Goal: Task Accomplishment & Management: Complete application form

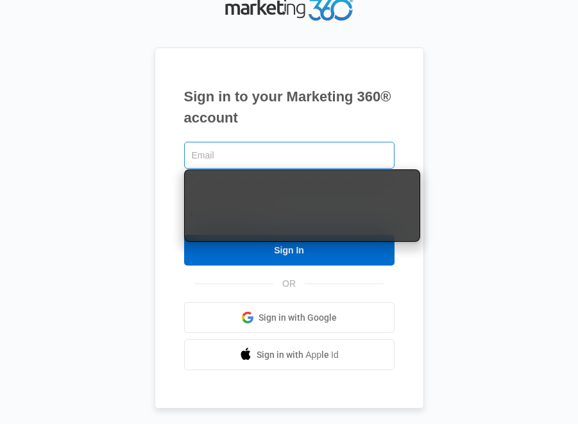
click at [235, 155] on input "text" at bounding box center [289, 155] width 210 height 27
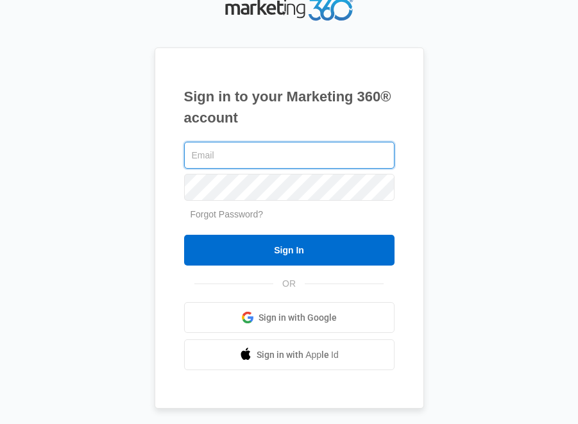
type input "[PERSON_NAME][EMAIL_ADDRESS][DOMAIN_NAME]"
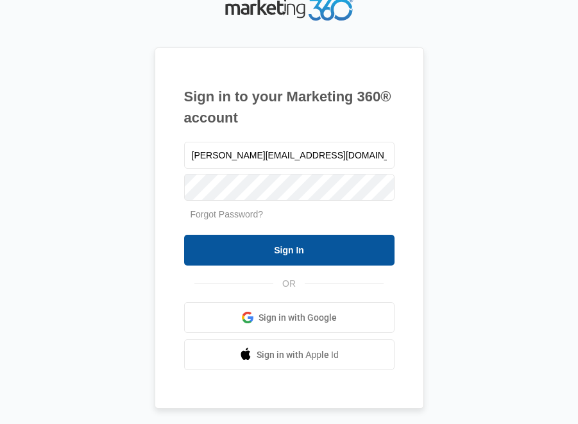
click at [273, 259] on input "Sign In" at bounding box center [289, 250] width 210 height 31
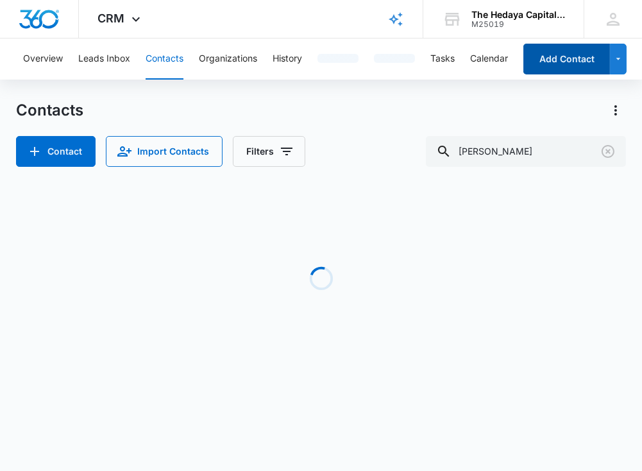
click at [561, 58] on button "Add Contact" at bounding box center [567, 59] width 87 height 31
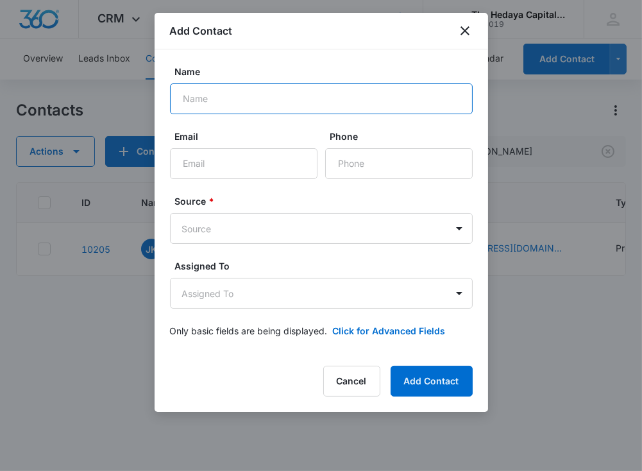
click at [282, 110] on input "Name" at bounding box center [321, 98] width 303 height 31
paste input "[PERSON_NAME]"
type input "[PERSON_NAME]"
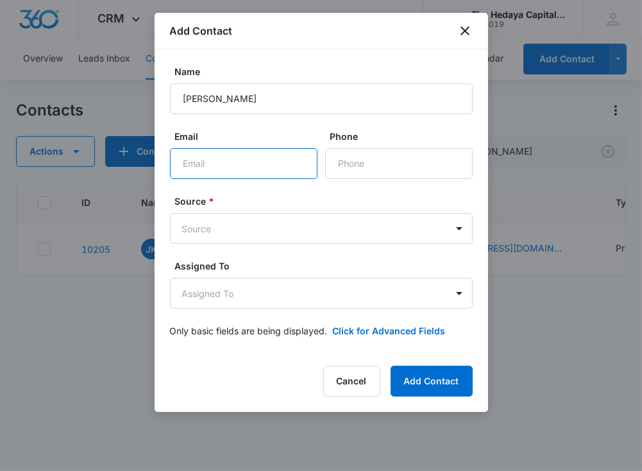
click at [270, 160] on input "Email" at bounding box center [244, 163] width 148 height 31
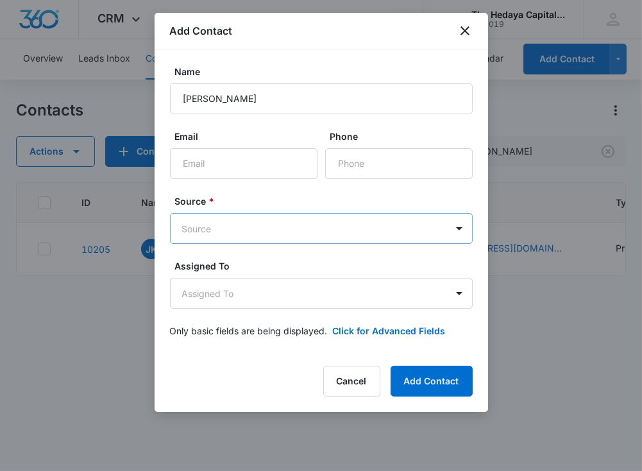
click at [237, 223] on body "CRM Apps Reputation Websites Forms CRM Email Social Content Ads Intelligence Fi…" at bounding box center [321, 235] width 642 height 471
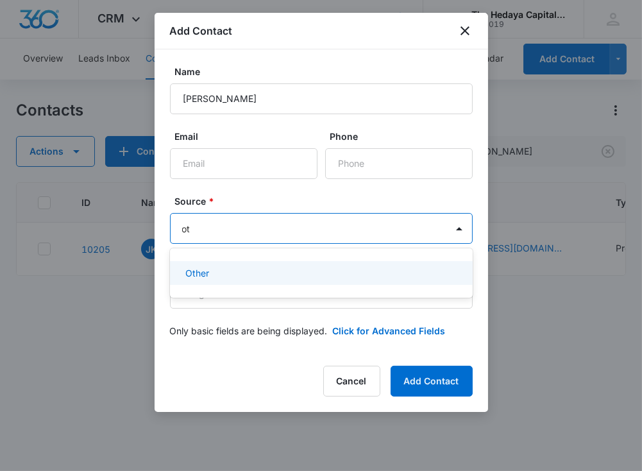
type input "oth"
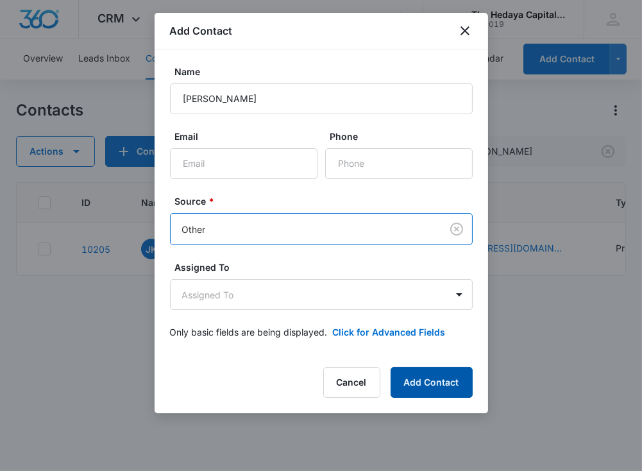
click at [467, 380] on button "Add Contact" at bounding box center [432, 382] width 82 height 31
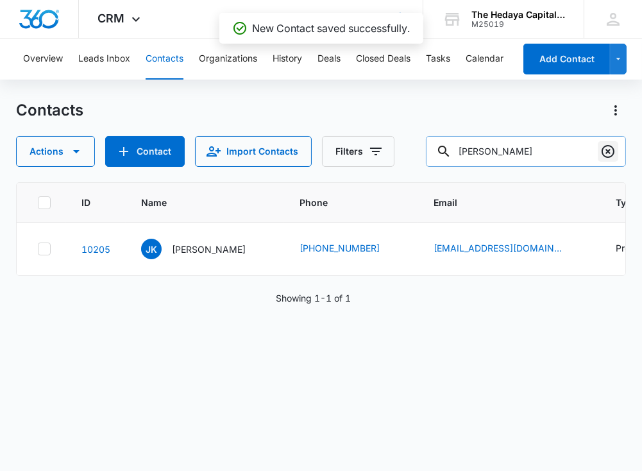
click at [607, 156] on icon "Clear" at bounding box center [608, 151] width 15 height 15
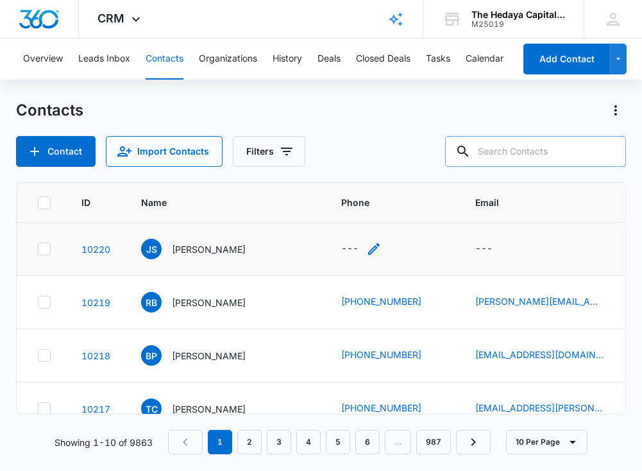
click at [341, 247] on div "---" at bounding box center [361, 248] width 40 height 15
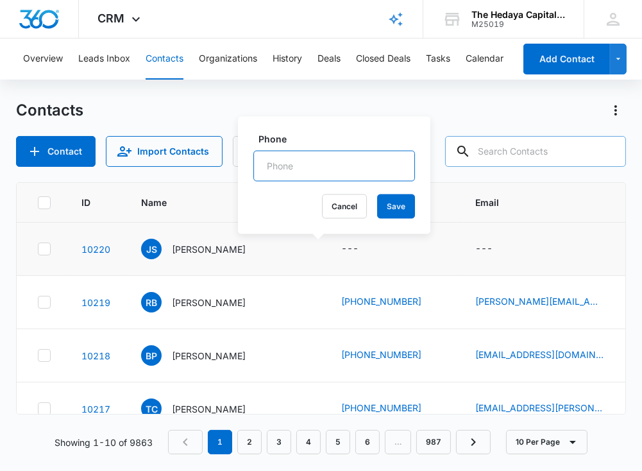
click at [293, 160] on input "Phone" at bounding box center [334, 166] width 162 height 31
paste input "[PHONE_NUMBER]"
type input "[PHONE_NUMBER]"
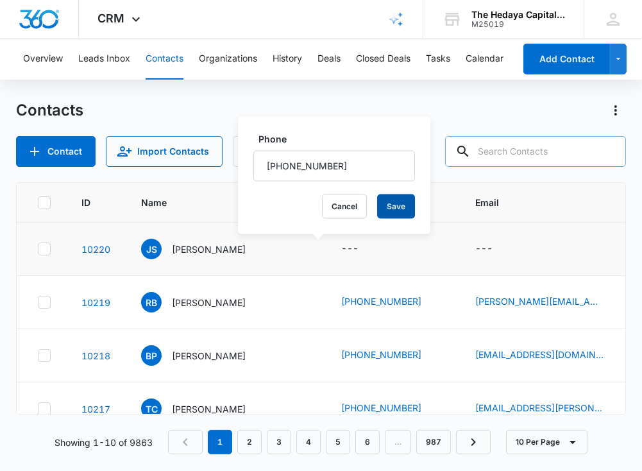
click at [377, 209] on button "Save" at bounding box center [396, 206] width 38 height 24
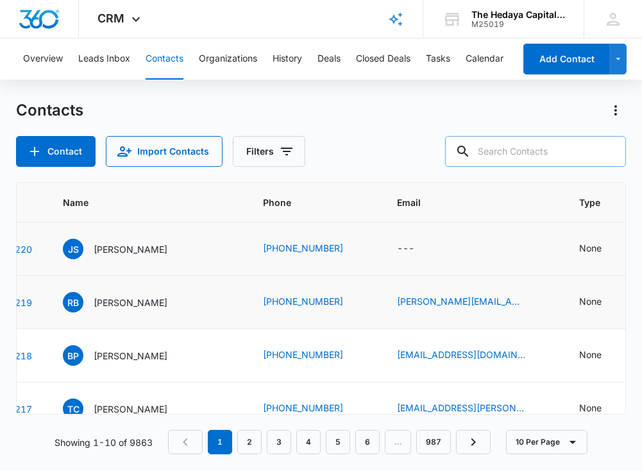
scroll to position [0, 92]
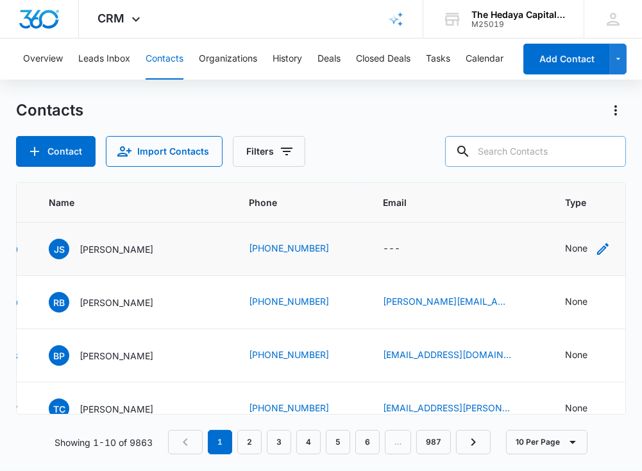
click at [565, 252] on div "None" at bounding box center [576, 247] width 22 height 13
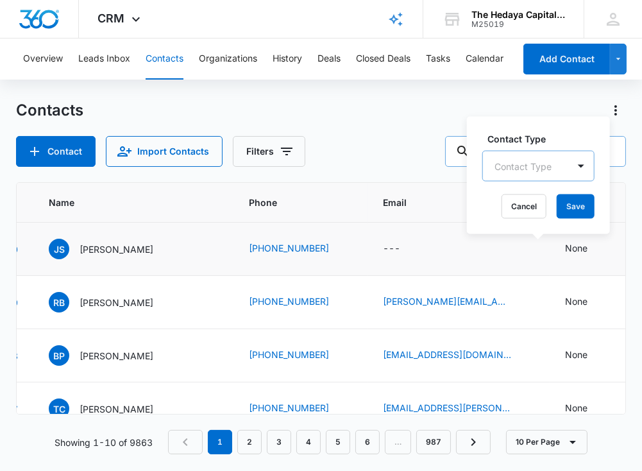
click at [505, 158] on div at bounding box center [523, 166] width 57 height 16
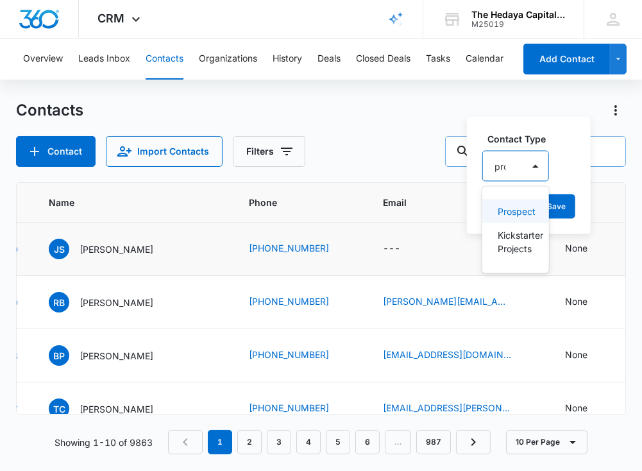
type input "pros"
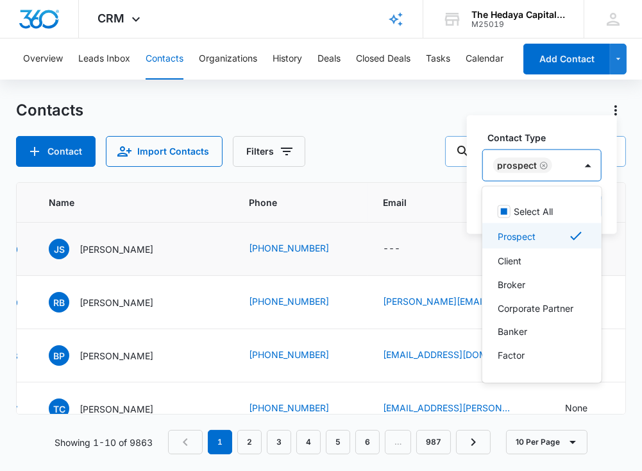
click at [588, 131] on label "Contact Type" at bounding box center [547, 137] width 119 height 13
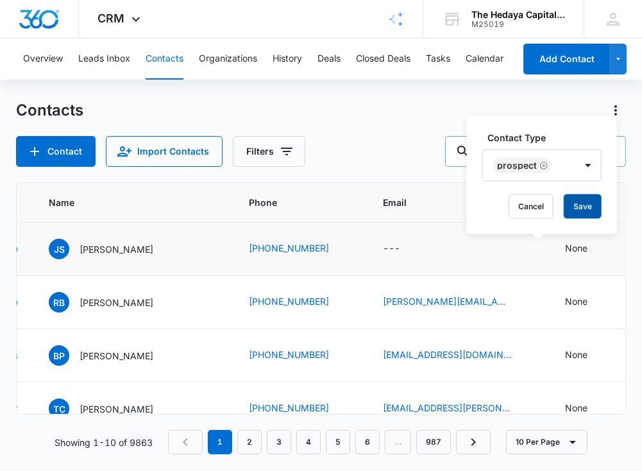
click at [589, 206] on button "Save" at bounding box center [583, 206] width 38 height 24
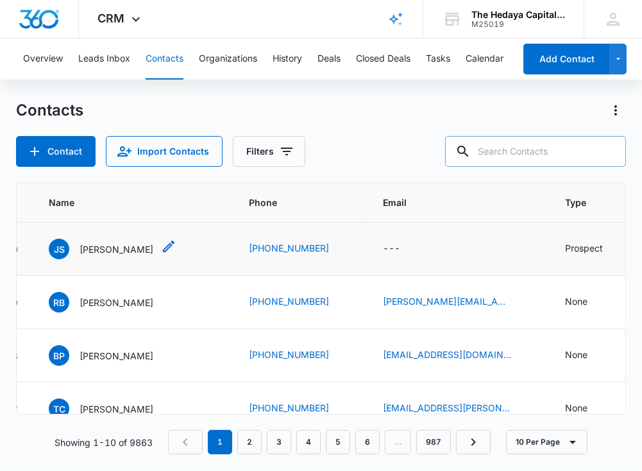
click at [101, 250] on p "[PERSON_NAME]" at bounding box center [117, 249] width 74 height 13
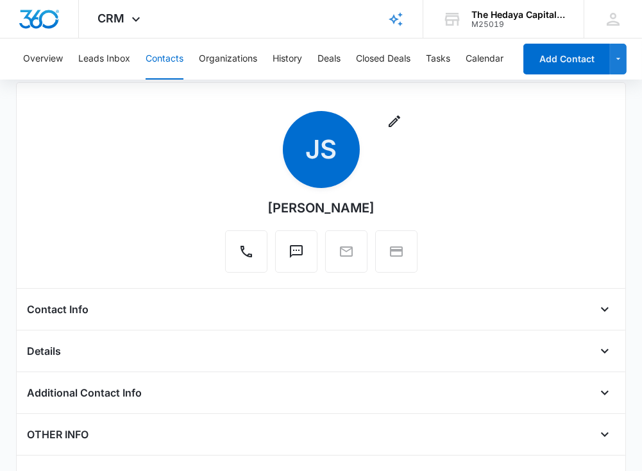
scroll to position [60, 0]
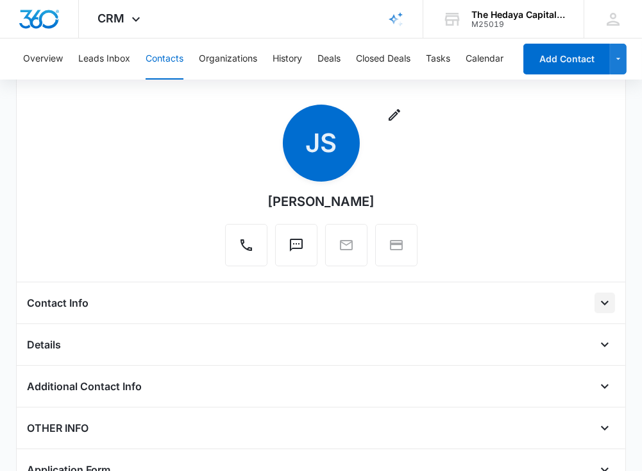
click at [608, 301] on icon "Open" at bounding box center [605, 303] width 8 height 4
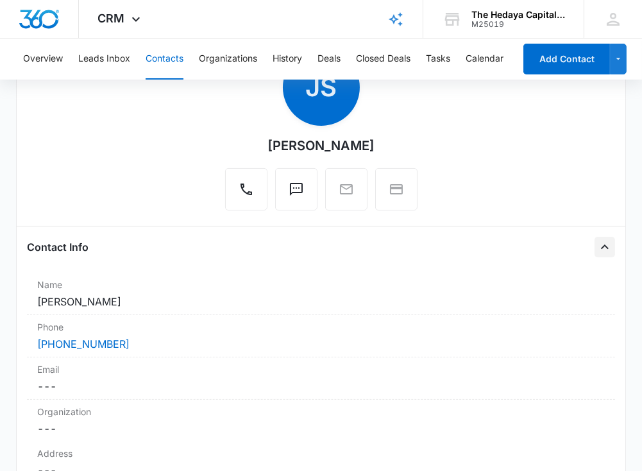
scroll to position [276, 0]
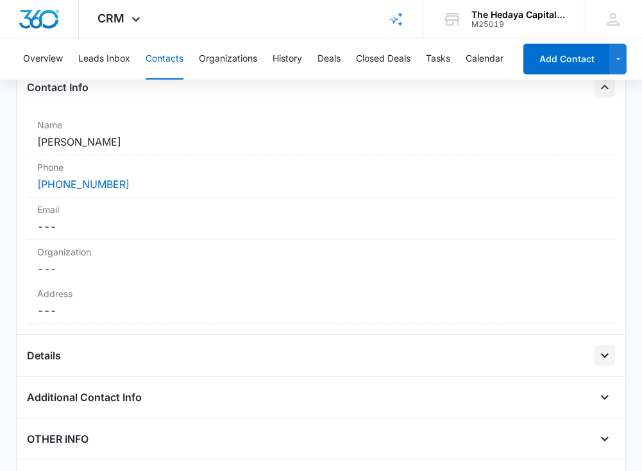
click at [610, 345] on button "Open" at bounding box center [605, 355] width 21 height 21
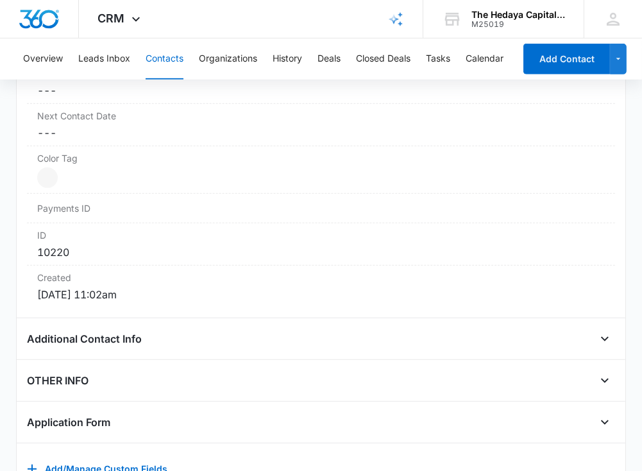
scroll to position [784, 0]
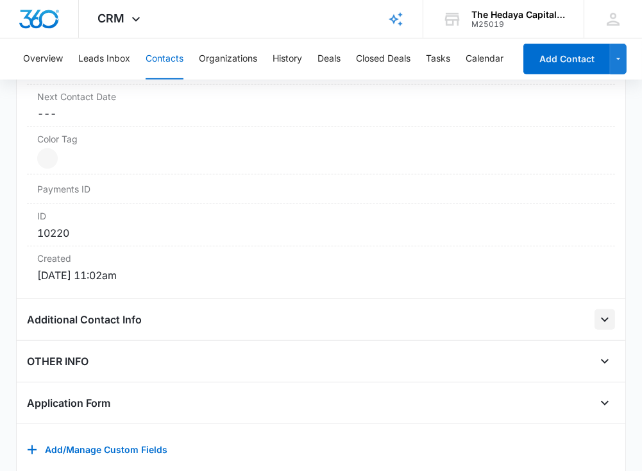
click at [608, 312] on icon "Open" at bounding box center [604, 319] width 15 height 15
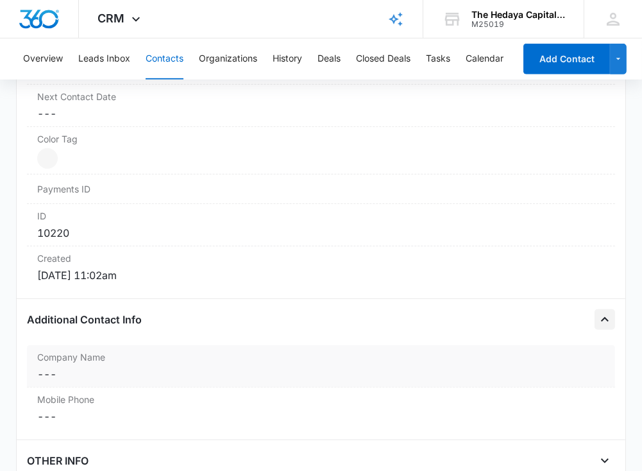
click at [517, 368] on dd "Cancel Save Changes ---" at bounding box center [321, 373] width 568 height 15
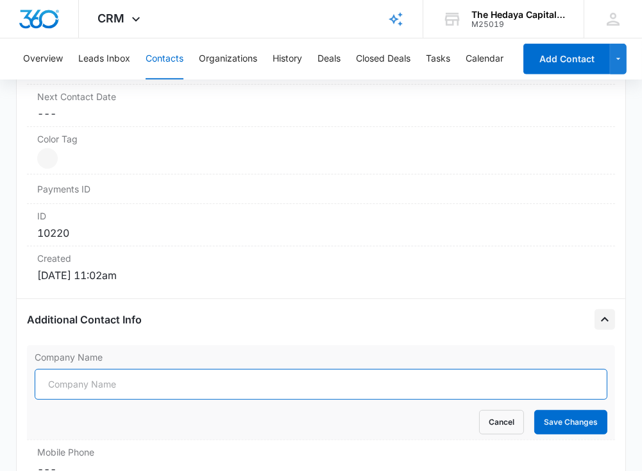
click at [506, 372] on input "Company Name" at bounding box center [321, 384] width 573 height 31
paste input "Twist Intimate Group"
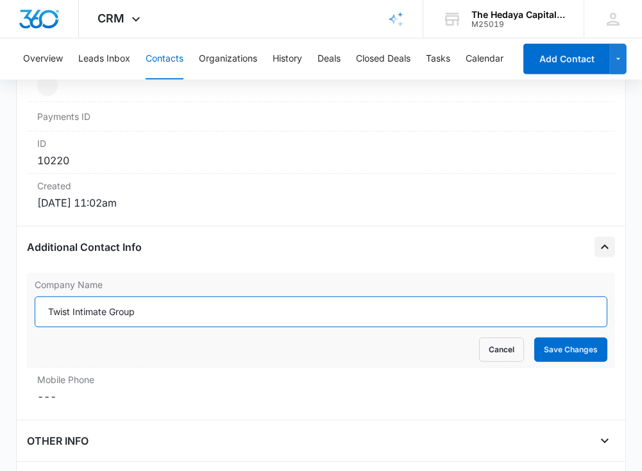
scroll to position [877, 0]
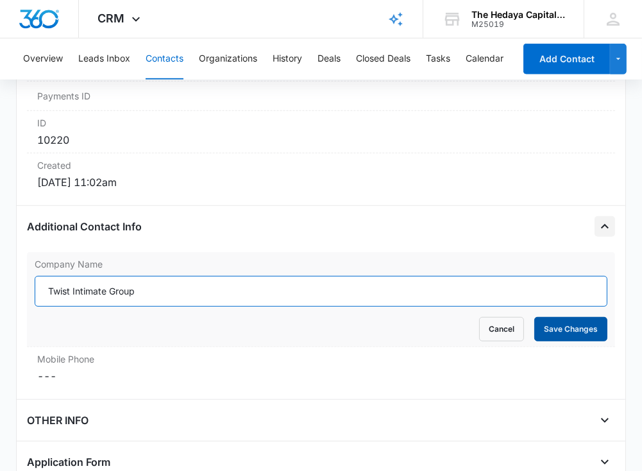
type input "Twist Intimate Group"
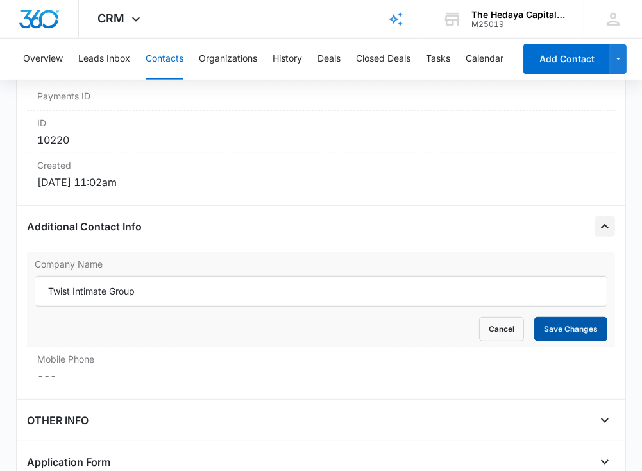
click at [584, 321] on button "Save Changes" at bounding box center [571, 329] width 73 height 24
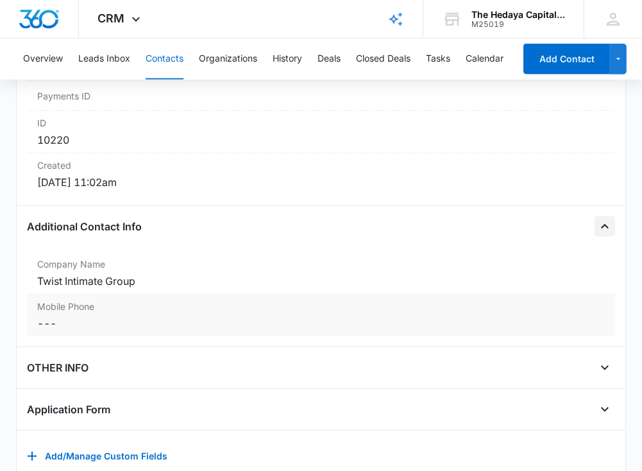
click at [87, 307] on div "Mobile Phone Cancel Save Changes ---" at bounding box center [321, 316] width 588 height 42
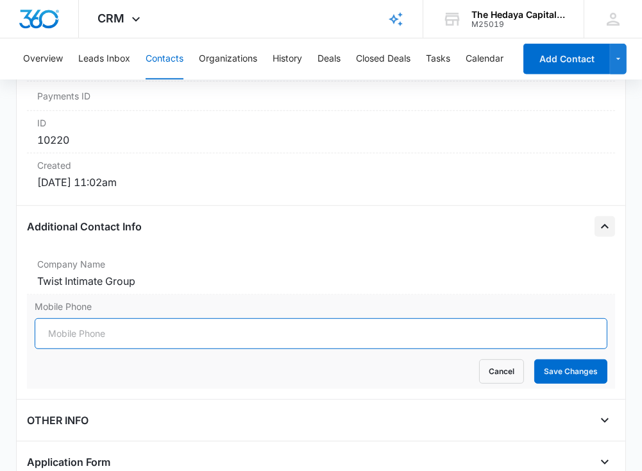
click at [88, 322] on input "Mobile Phone" at bounding box center [321, 333] width 573 height 31
paste input "(917) 309-1941"
type input "(917) 309-1941"
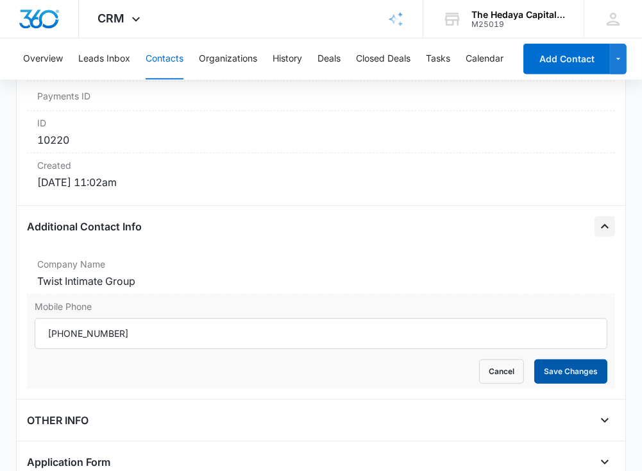
click at [561, 367] on button "Save Changes" at bounding box center [571, 371] width 73 height 24
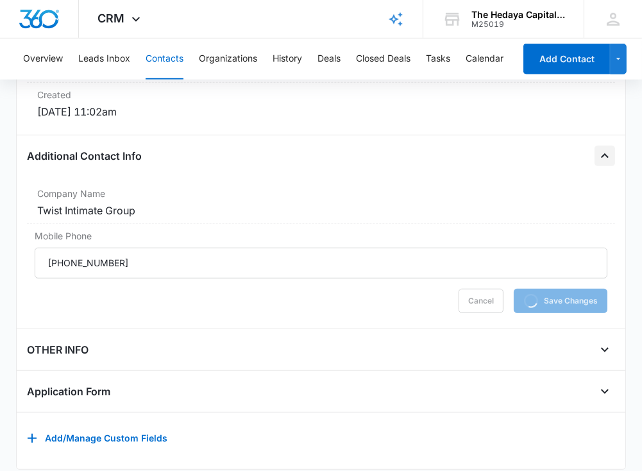
scroll to position [948, 0]
click at [604, 341] on icon "Open" at bounding box center [604, 348] width 15 height 15
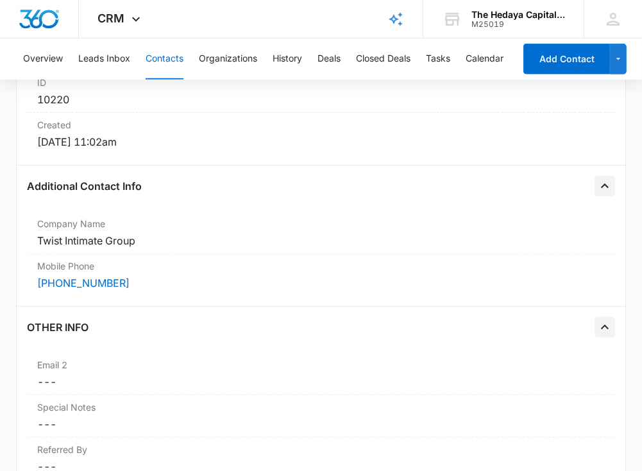
scroll to position [0, 0]
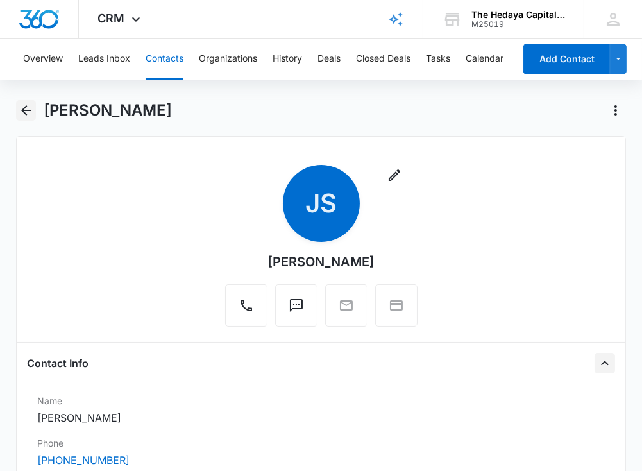
click at [24, 114] on icon "Back" at bounding box center [26, 110] width 15 height 15
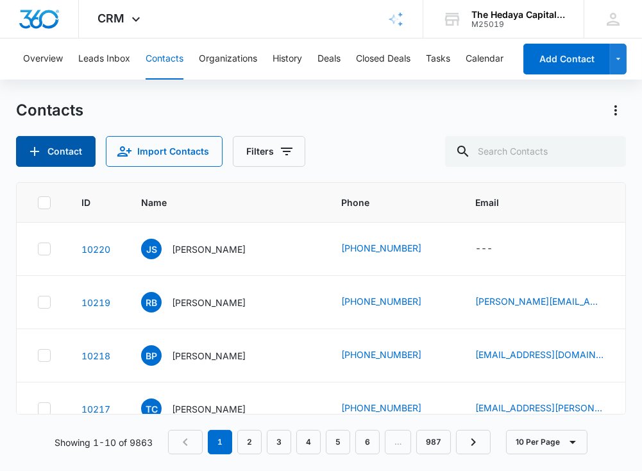
click at [78, 162] on button "Contact" at bounding box center [56, 151] width 80 height 31
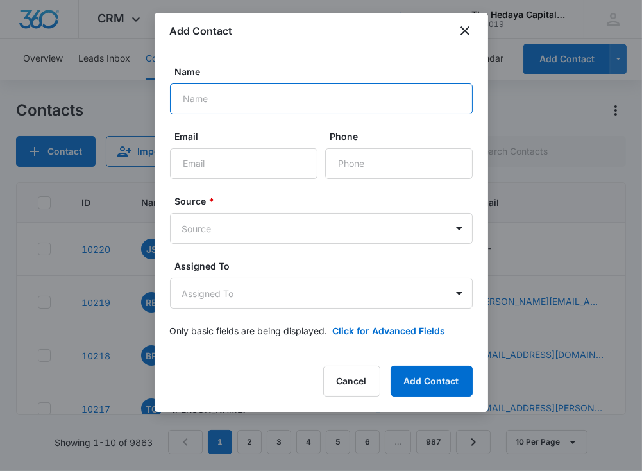
click at [254, 97] on input "Name" at bounding box center [321, 98] width 303 height 31
paste input "[PERSON_NAME] [PERSON_NAME]"
type input "[PERSON_NAME] [PERSON_NAME]"
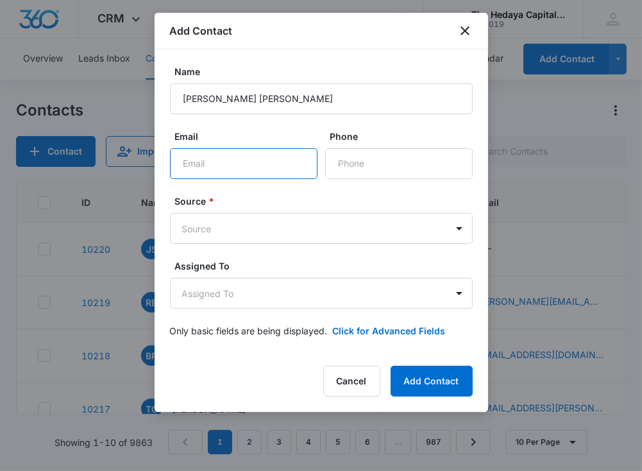
click at [257, 157] on input "Email" at bounding box center [244, 163] width 148 height 31
paste input "[EMAIL_ADDRESS][DOMAIN_NAME]"
type input "[EMAIL_ADDRESS][DOMAIN_NAME]"
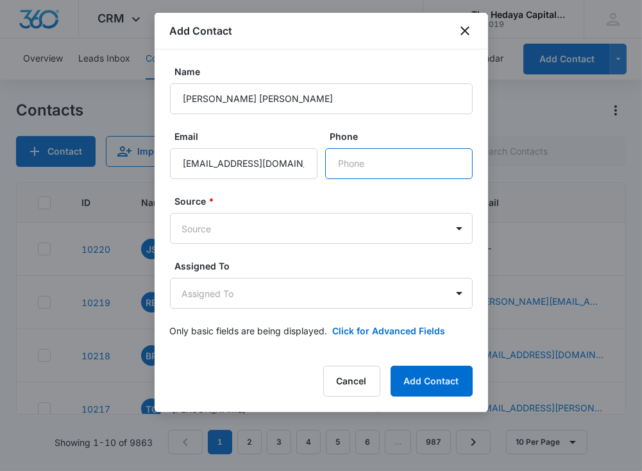
click at [378, 175] on input "Phone" at bounding box center [399, 163] width 148 height 31
paste input "1 (786) 833-0330"
type input "1 (786) 833-0330"
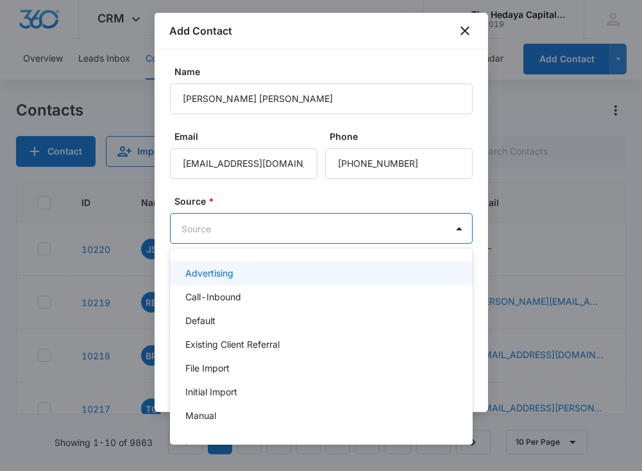
click at [284, 239] on body "CRM Apps Reputation Websites Forms CRM Email Social Content Ads Intelligence Fi…" at bounding box center [321, 235] width 642 height 471
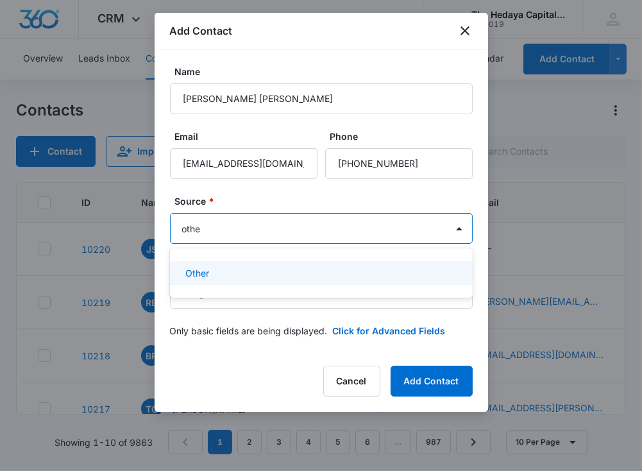
type input "other"
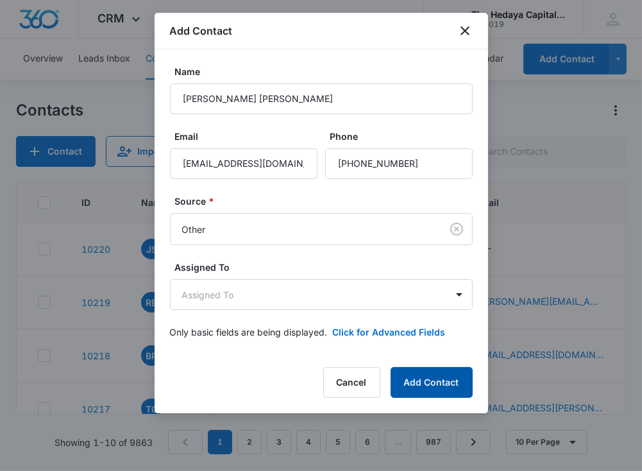
click at [463, 380] on button "Add Contact" at bounding box center [432, 382] width 82 height 31
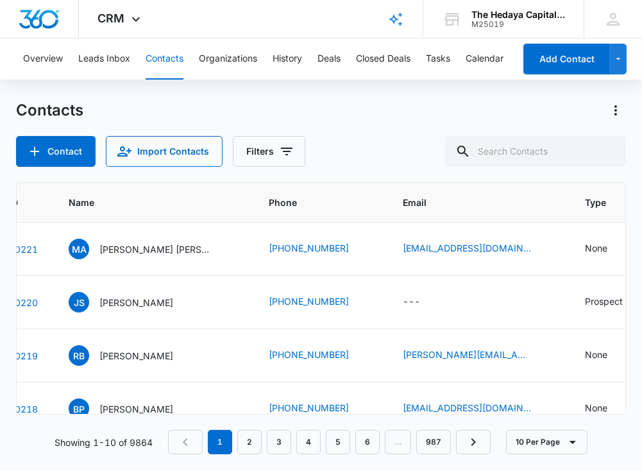
scroll to position [0, 80]
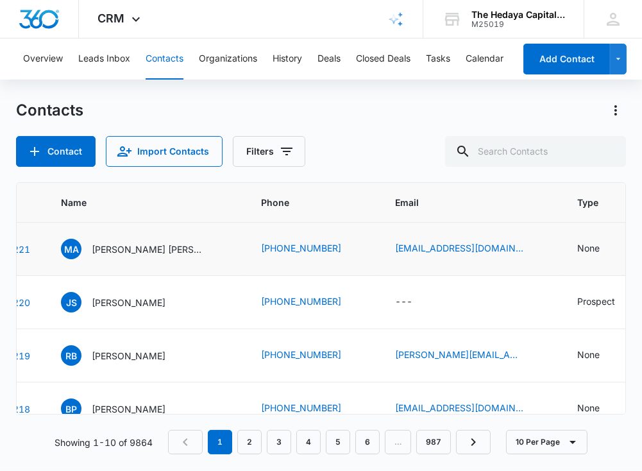
click at [562, 257] on td "None" at bounding box center [608, 249] width 92 height 53
click at [578, 246] on div "None" at bounding box center [589, 247] width 22 height 13
click at [467, 227] on td "[EMAIL_ADDRESS][DOMAIN_NAME]" at bounding box center [471, 249] width 182 height 53
click at [578, 250] on div "None" at bounding box center [589, 247] width 22 height 13
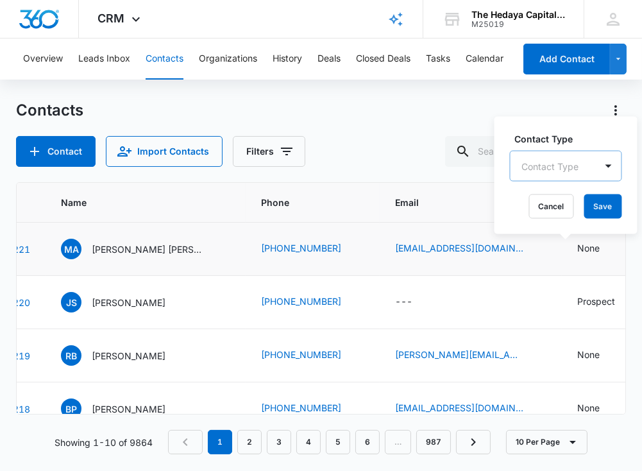
click at [540, 171] on div at bounding box center [550, 166] width 57 height 16
type input "broker"
click at [592, 125] on div "Contact Type Broker Cancel Save" at bounding box center [565, 175] width 140 height 119
click at [599, 209] on button "Save" at bounding box center [600, 206] width 38 height 24
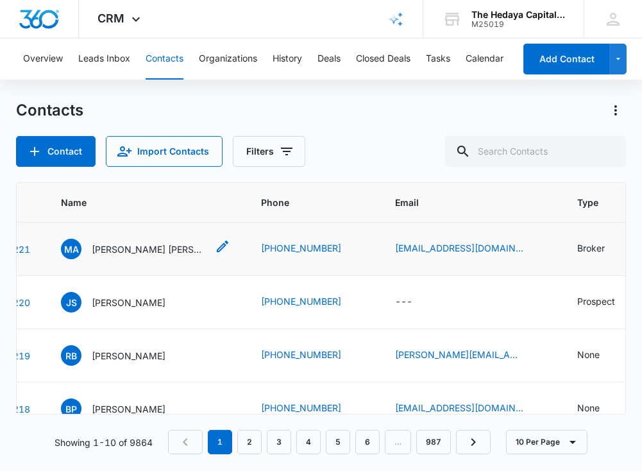
click at [130, 253] on p "[PERSON_NAME] [PERSON_NAME]" at bounding box center [150, 249] width 116 height 13
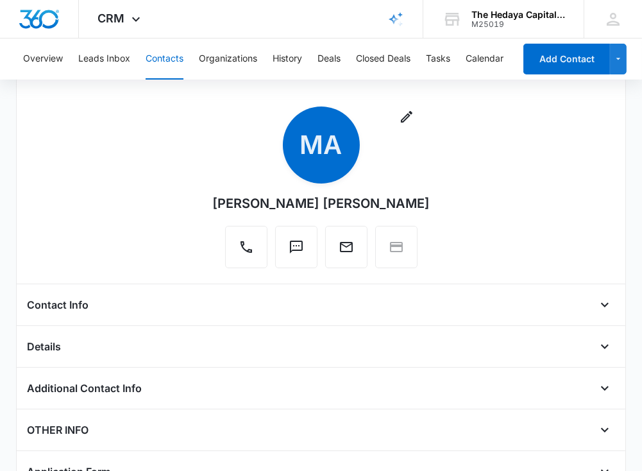
scroll to position [79, 0]
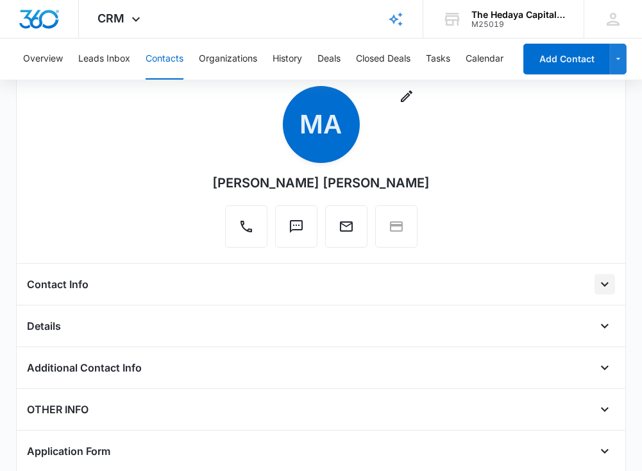
click at [612, 282] on icon "Open" at bounding box center [604, 284] width 15 height 15
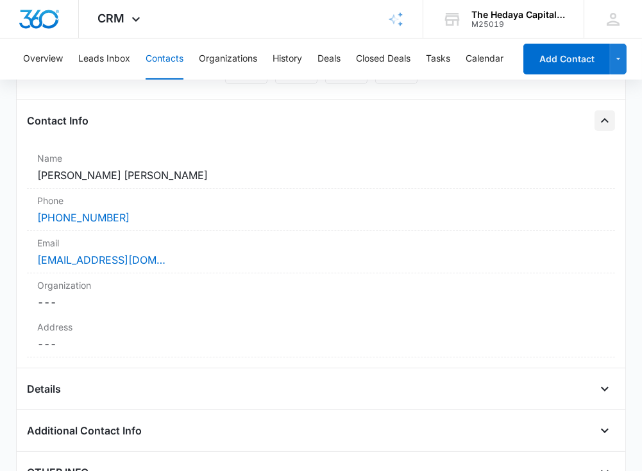
scroll to position [246, 0]
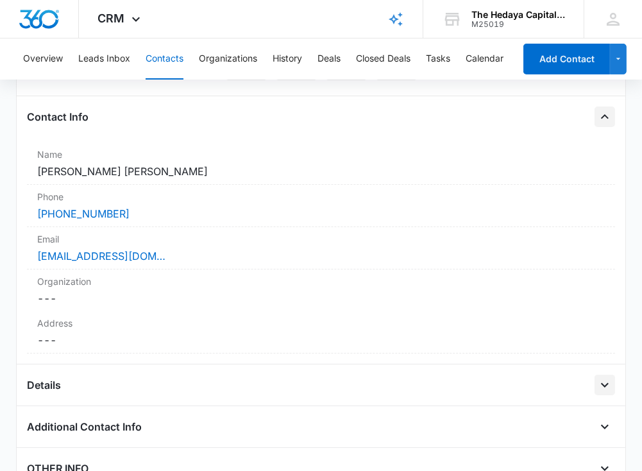
click at [603, 379] on icon "Open" at bounding box center [604, 384] width 15 height 15
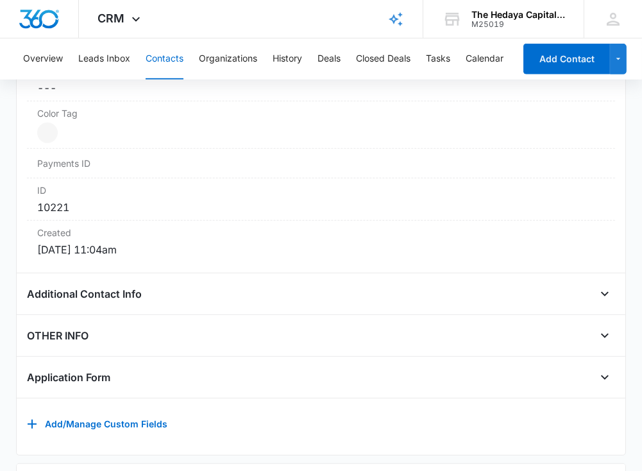
scroll to position [832, 0]
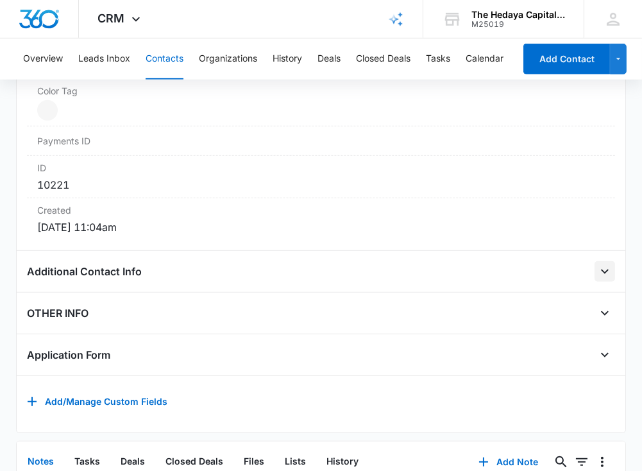
click at [607, 264] on icon "Open" at bounding box center [604, 271] width 15 height 15
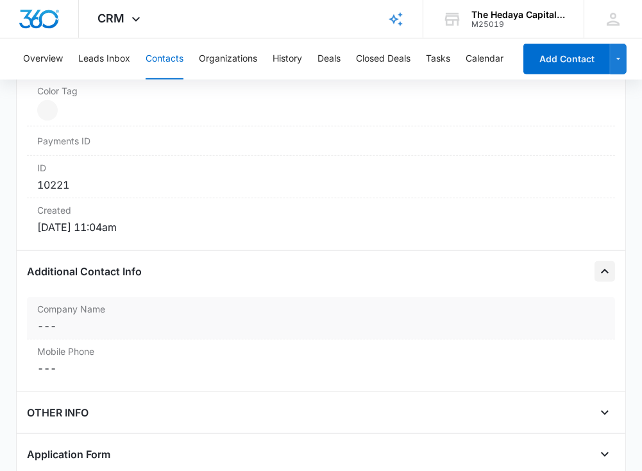
click at [416, 302] on label "Company Name" at bounding box center [321, 308] width 568 height 13
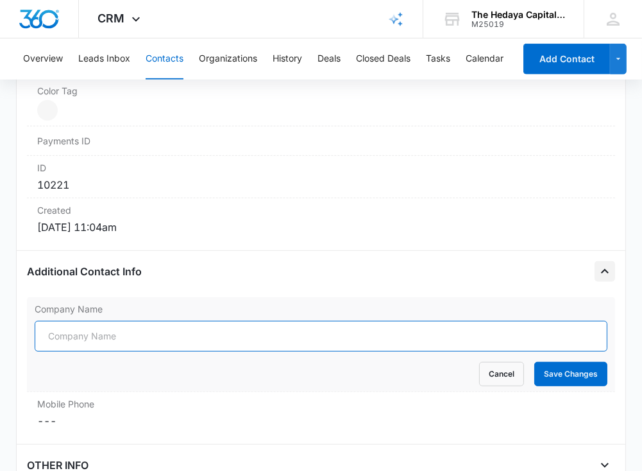
click at [389, 325] on input "Company Name" at bounding box center [321, 336] width 573 height 31
paste input "Start Hub [GEOGRAPHIC_DATA]"
type input "Start Hub [GEOGRAPHIC_DATA]"
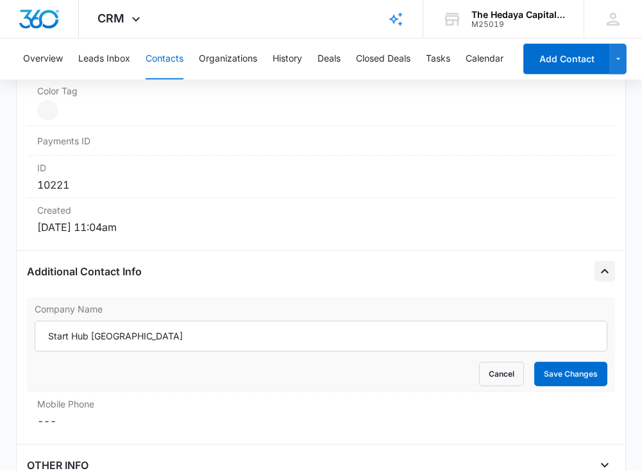
click at [596, 354] on form "Start Hub USA Cancel Save Changes" at bounding box center [321, 353] width 573 height 65
click at [596, 363] on button "Save Changes" at bounding box center [571, 374] width 73 height 24
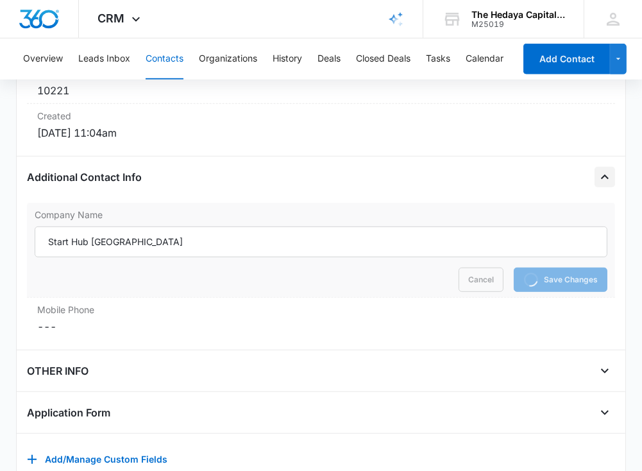
scroll to position [927, 0]
click at [612, 364] on icon "Open" at bounding box center [604, 370] width 15 height 15
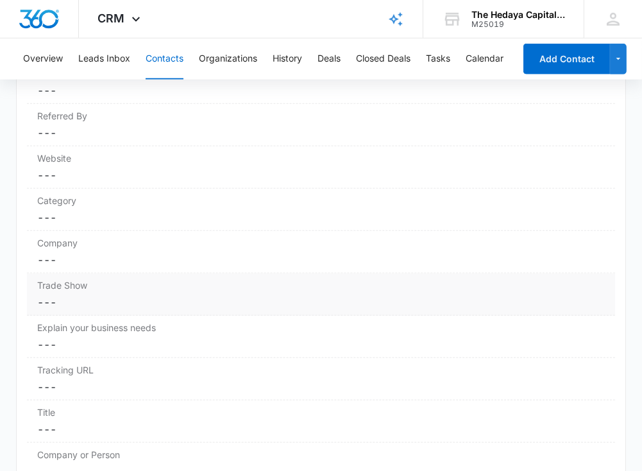
scroll to position [1254, 0]
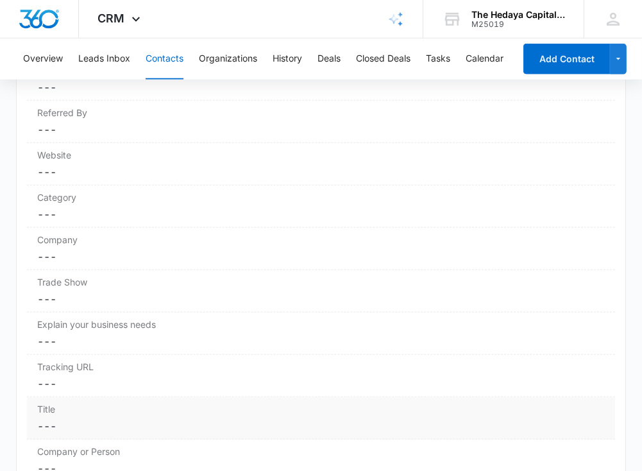
click at [409, 402] on label "Title" at bounding box center [321, 408] width 568 height 13
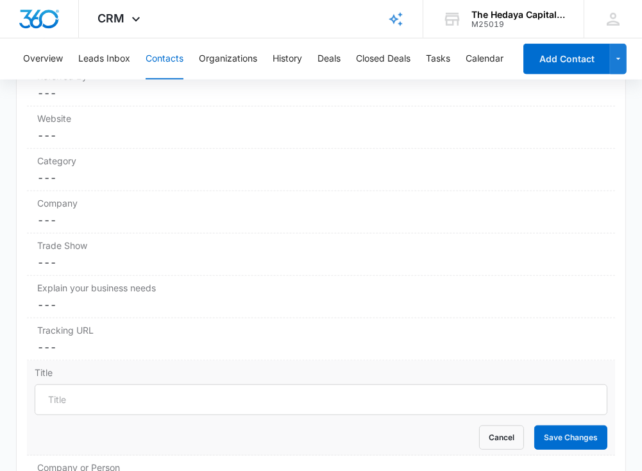
scroll to position [1292, 0]
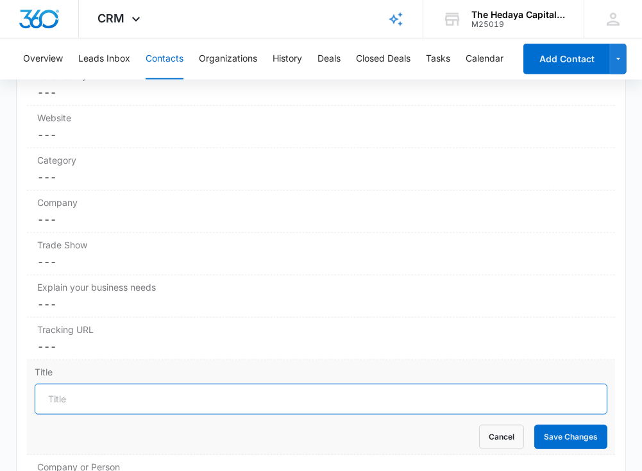
click at [329, 384] on input "Title" at bounding box center [321, 399] width 573 height 31
paste input "Start Hub [GEOGRAPHIC_DATA]"
click at [556, 384] on input "Start Hub [GEOGRAPHIC_DATA]" at bounding box center [321, 399] width 573 height 31
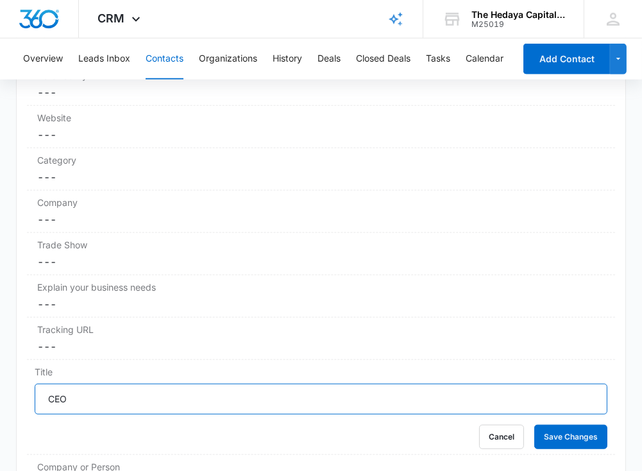
type input "CEO"
click at [535, 425] on button "Save Changes" at bounding box center [571, 437] width 73 height 24
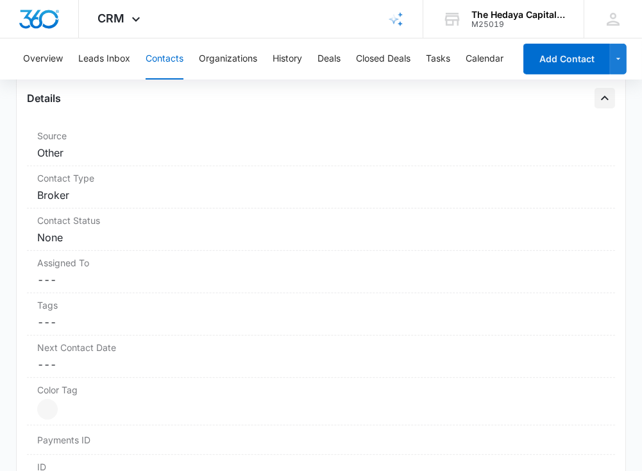
scroll to position [0, 0]
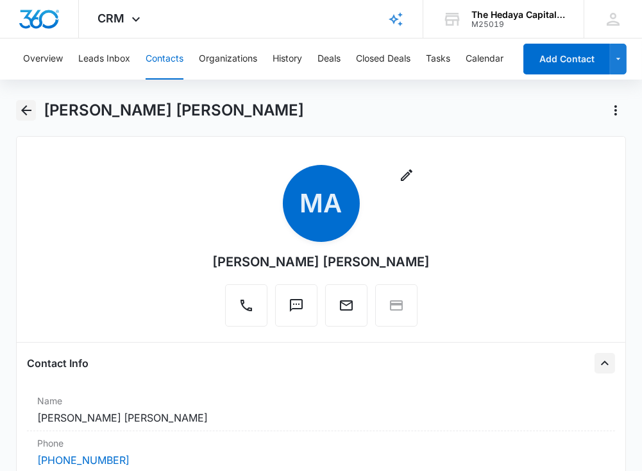
click at [26, 107] on icon "Back" at bounding box center [26, 110] width 15 height 15
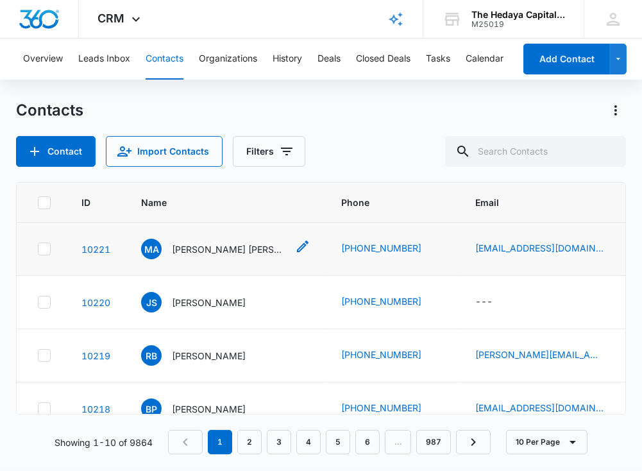
click at [210, 247] on p "[PERSON_NAME] [PERSON_NAME]" at bounding box center [230, 249] width 116 height 13
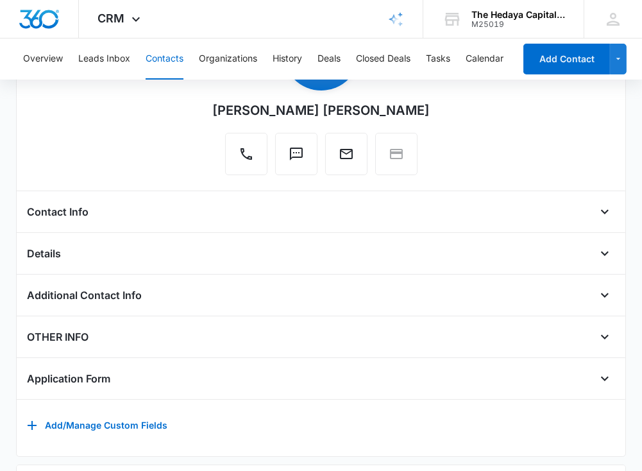
scroll to position [185, 0]
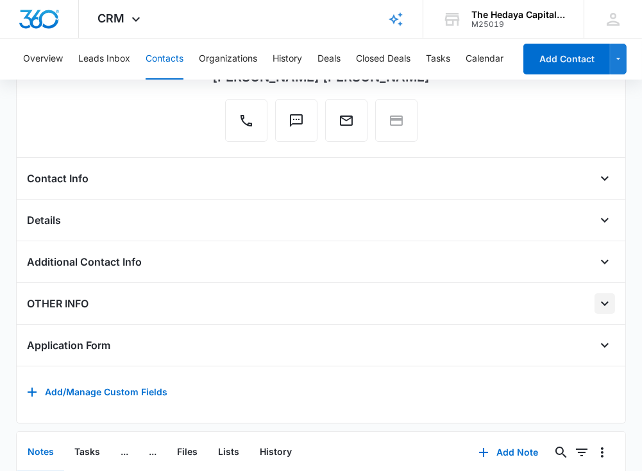
click at [603, 302] on icon "Open" at bounding box center [605, 304] width 8 height 4
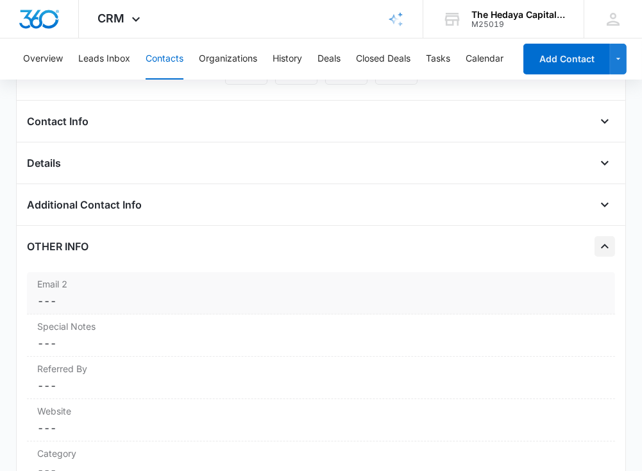
scroll to position [321, 0]
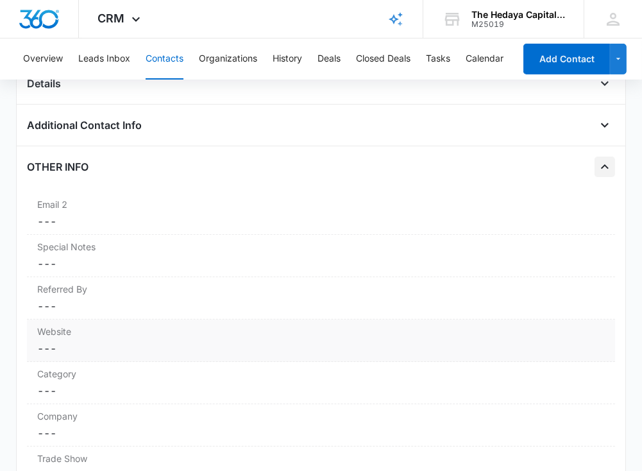
click at [398, 341] on dd "Cancel Save Changes ---" at bounding box center [321, 348] width 568 height 15
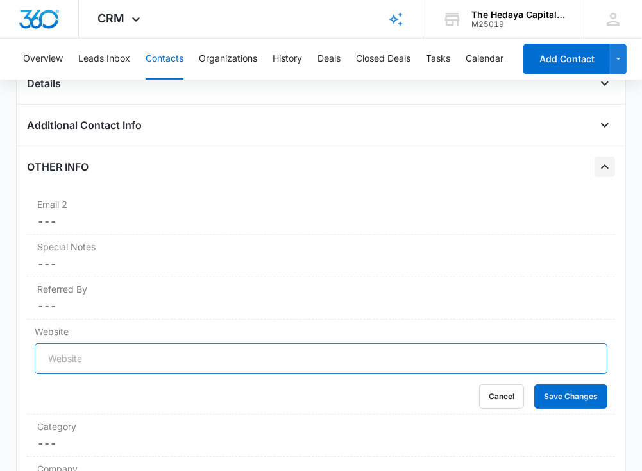
click at [381, 352] on input "Website" at bounding box center [321, 358] width 573 height 31
paste input "[DOMAIN_NAME]"
type input "[DOMAIN_NAME]"
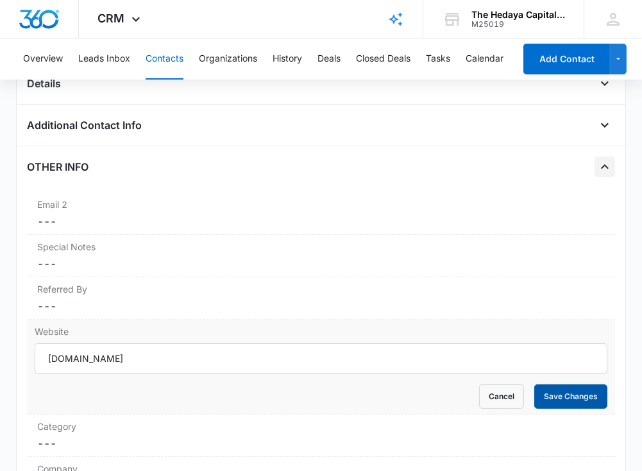
click at [588, 402] on button "Save Changes" at bounding box center [571, 396] width 73 height 24
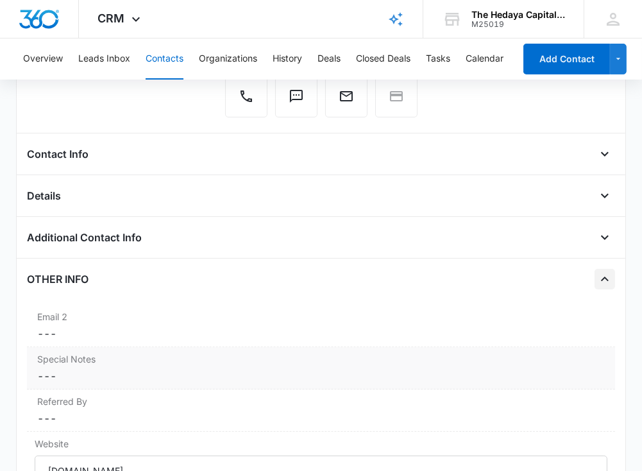
scroll to position [0, 0]
